Goal: Check status: Check status

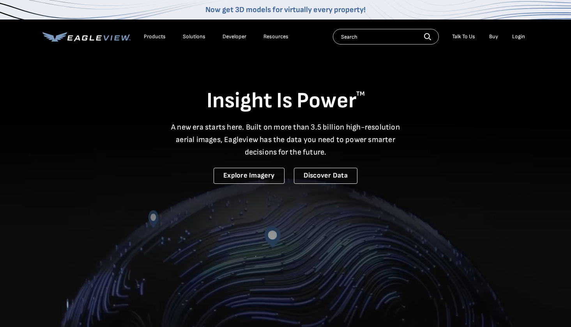
click at [524, 38] on div "Login" at bounding box center [519, 36] width 13 height 7
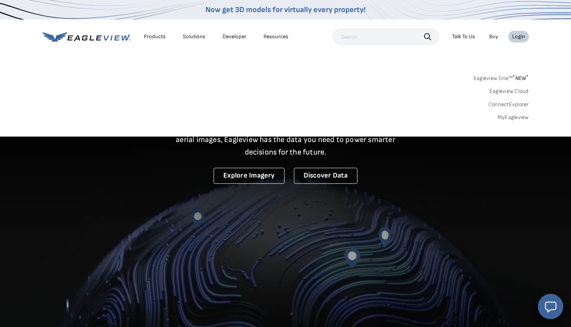
click at [512, 119] on link "MyEagleview" at bounding box center [513, 117] width 31 height 7
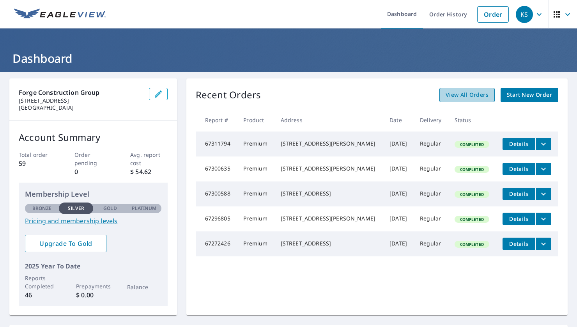
click at [466, 90] on span "View All Orders" at bounding box center [467, 95] width 43 height 10
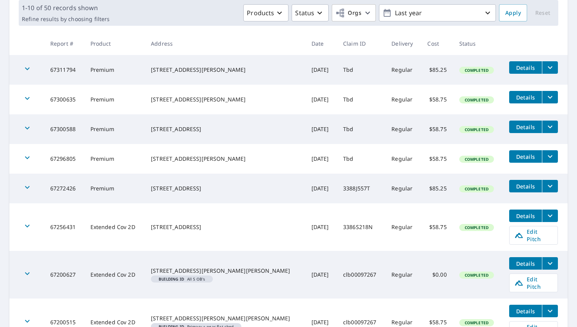
scroll to position [234, 0]
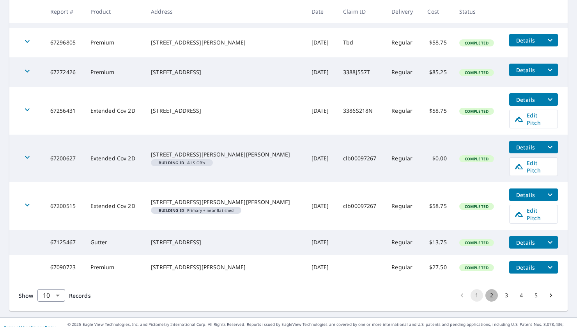
click at [491, 289] on button "2" at bounding box center [492, 295] width 12 height 12
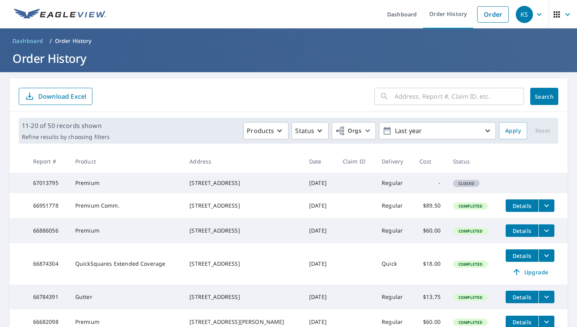
scroll to position [225, 0]
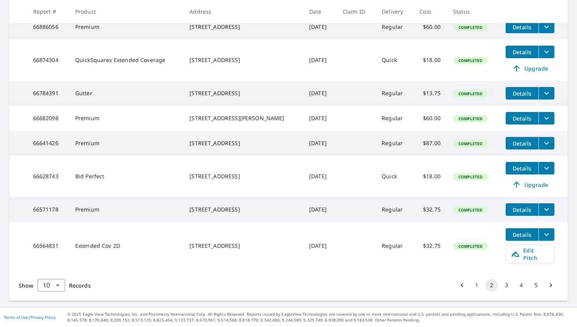
click at [471, 286] on button "1" at bounding box center [477, 285] width 12 height 12
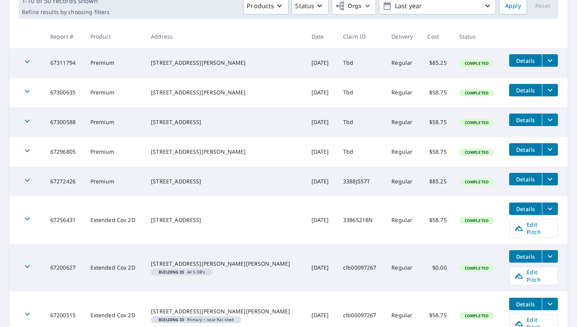
scroll to position [234, 0]
